Goal: Task Accomplishment & Management: Manage account settings

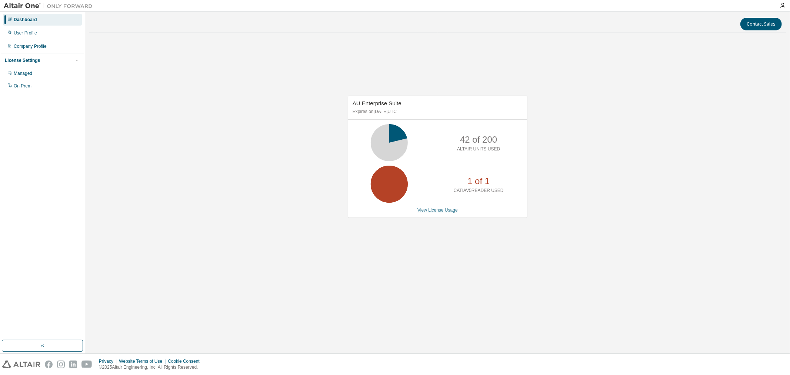
click at [437, 211] on link "View License Usage" at bounding box center [437, 209] width 40 height 5
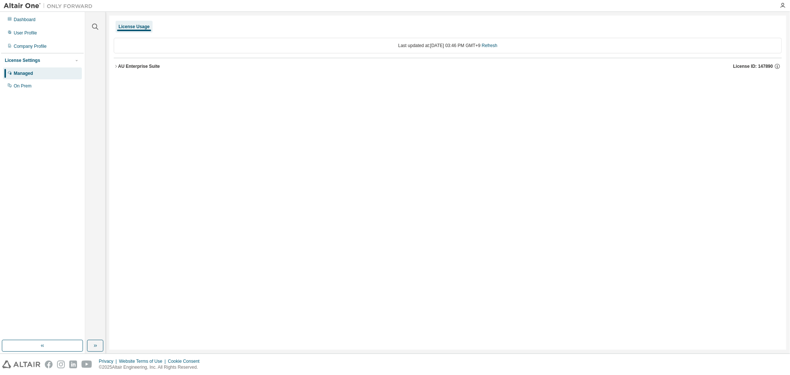
click at [381, 173] on div "License Usage Last updated at: Fri 2025-08-29 03:46 PM GMT+9 Refresh AU Enterpr…" at bounding box center [447, 183] width 677 height 334
click at [29, 30] on div "User Profile" at bounding box center [25, 33] width 23 height 6
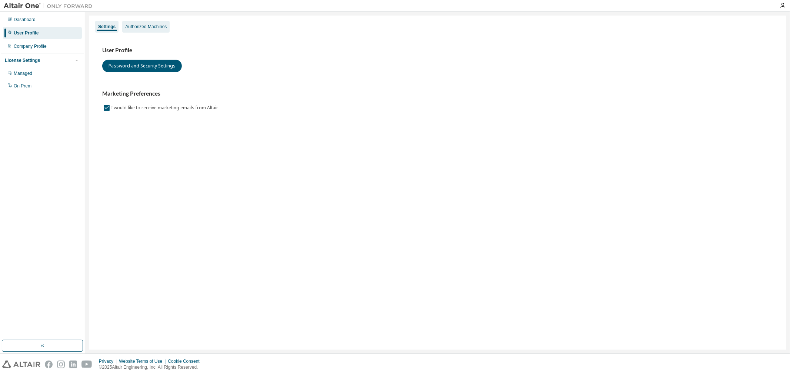
click at [154, 24] on div "Authorized Machines" at bounding box center [145, 27] width 41 height 6
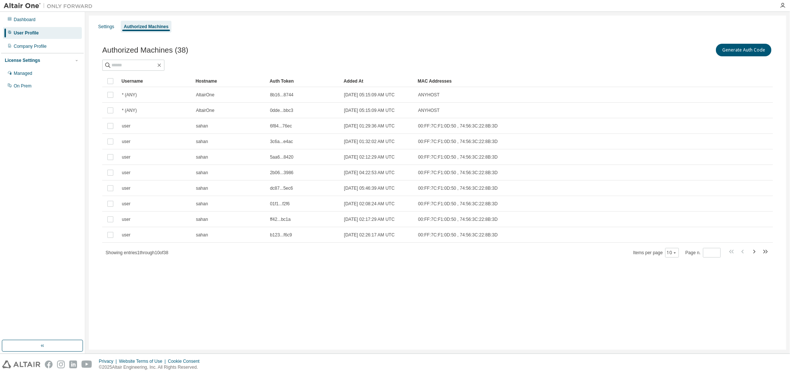
click at [250, 297] on div "Settings Authorized Machines Authorized Machines (38) Generate Auth Code Clear …" at bounding box center [437, 183] width 697 height 334
